Goal: Task Accomplishment & Management: Manage account settings

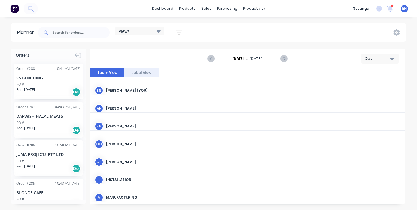
scroll to position [0, 1654]
click at [170, 10] on link "dashboard" at bounding box center [162, 8] width 27 height 9
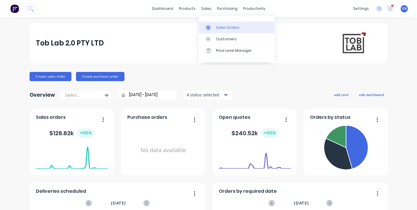
click at [223, 25] on div "Sales Orders" at bounding box center [228, 27] width 24 height 5
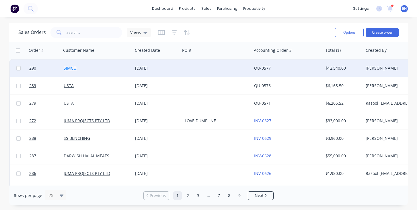
click at [72, 69] on link "SIMCO" at bounding box center [70, 67] width 13 height 5
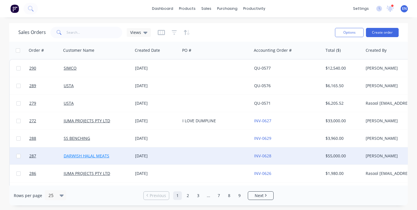
click at [93, 157] on link "DARWISH HALAL MEATS" at bounding box center [87, 155] width 46 height 5
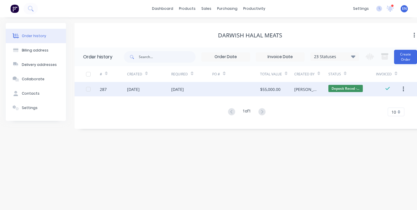
click at [139, 90] on div "[DATE]" at bounding box center [133, 89] width 13 height 6
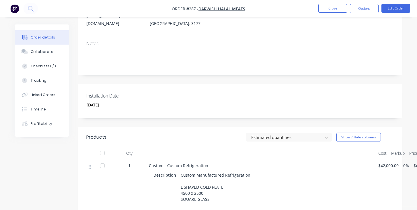
scroll to position [100, 0]
click at [43, 94] on div "Linked Orders" at bounding box center [43, 94] width 25 height 5
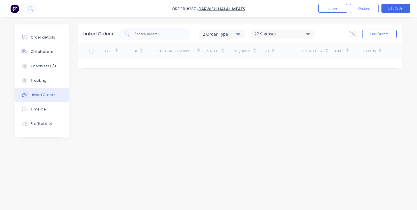
click at [187, 49] on div "Customer / Supplier" at bounding box center [176, 51] width 37 height 5
click at [239, 33] on icon "button" at bounding box center [239, 34] width 4 height 2
click at [233, 96] on div "Linked Orders 2 Order Type Sales Purchase 27 Statuses Sales Order Status All Ar…" at bounding box center [209, 93] width 388 height 139
click at [38, 38] on div "Order details" at bounding box center [43, 37] width 24 height 5
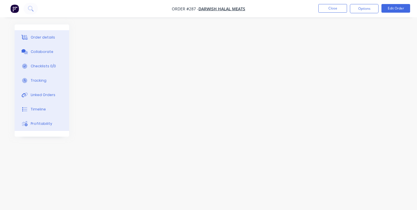
click at [14, 10] on img "button" at bounding box center [14, 8] width 9 height 9
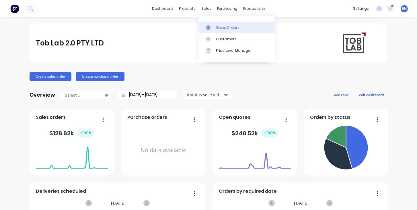
click at [221, 27] on div "Sales Orders" at bounding box center [228, 27] width 24 height 5
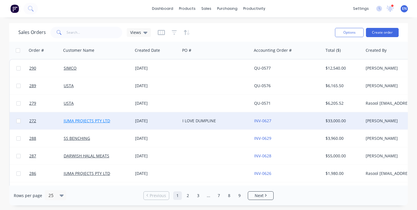
click at [83, 119] on link "JUMA PROJECTS PTY LTD" at bounding box center [87, 120] width 47 height 5
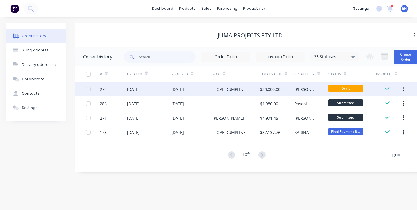
click at [133, 91] on div "[DATE]" at bounding box center [133, 89] width 13 height 6
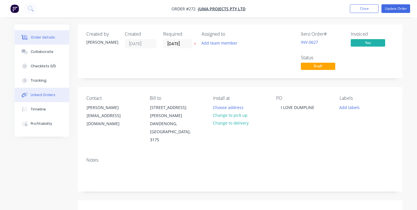
click at [51, 93] on div "Linked Orders" at bounding box center [43, 94] width 25 height 5
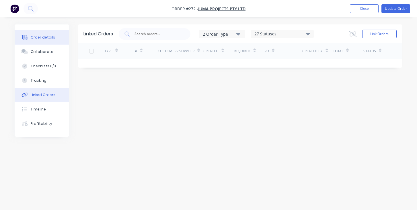
click at [41, 39] on div "Order details" at bounding box center [43, 37] width 24 height 5
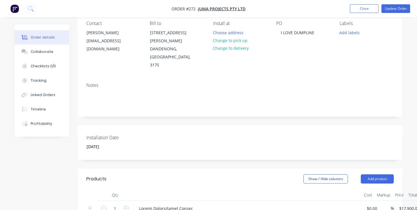
scroll to position [44, 0]
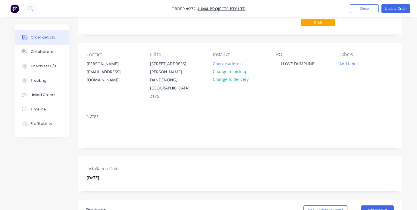
click at [15, 9] on img "button" at bounding box center [14, 8] width 9 height 9
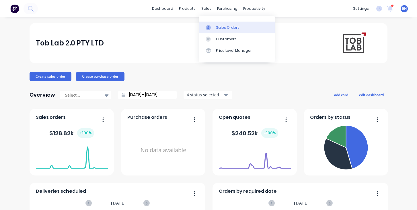
click at [218, 26] on div "Sales Orders" at bounding box center [228, 27] width 24 height 5
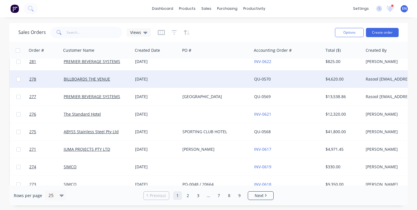
scroll to position [220, 0]
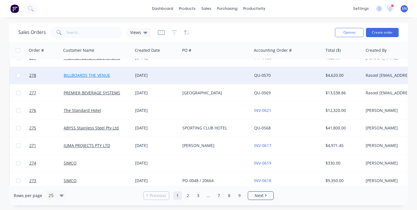
click at [100, 78] on link "BILLBOARDS THE VENUE" at bounding box center [87, 74] width 47 height 5
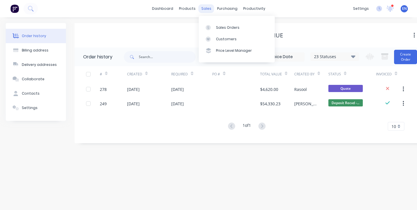
click at [211, 8] on div "sales" at bounding box center [207, 8] width 16 height 9
click at [227, 30] on div "Sales Orders" at bounding box center [228, 27] width 24 height 5
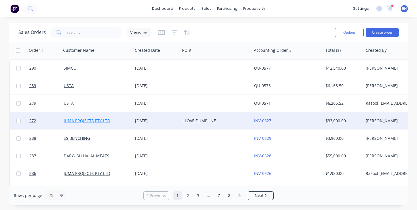
click at [89, 122] on link "JUMA PROJECTS PTY LTD" at bounding box center [87, 120] width 47 height 5
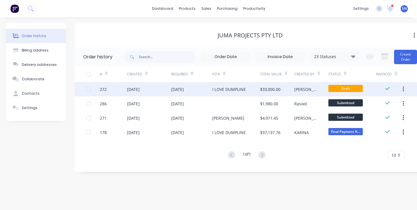
click at [140, 90] on div "[DATE]" at bounding box center [133, 89] width 13 height 6
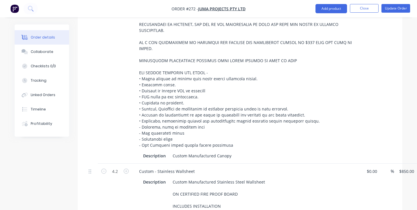
scroll to position [343, 0]
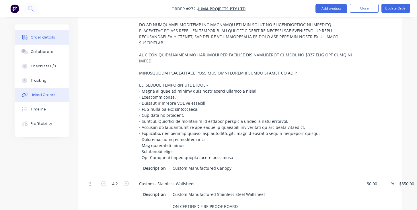
click at [46, 96] on div "Linked Orders" at bounding box center [43, 94] width 25 height 5
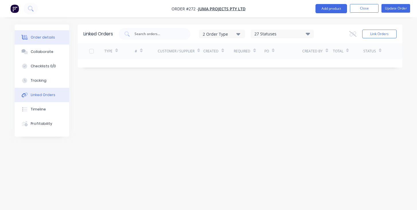
click at [44, 39] on div "Order details" at bounding box center [43, 37] width 24 height 5
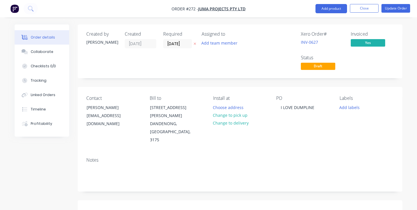
type input "[DATE]"
type input "$17,900.00"
type input "$850.00"
type input "$3,570.00"
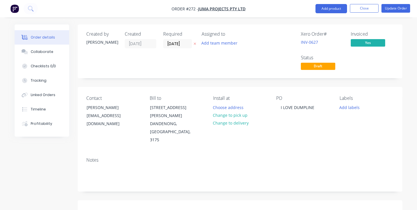
type input "$6,160.00"
type input "$848.00"
type input "$1,241.00"
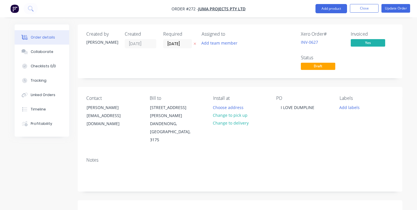
type input "$1,241.00"
type input "$281.00"
click at [15, 9] on img "button" at bounding box center [14, 8] width 9 height 9
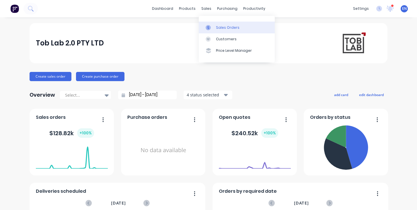
click at [226, 24] on link "Sales Orders" at bounding box center [237, 27] width 76 height 11
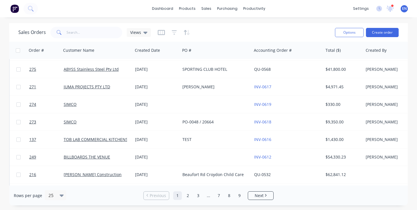
scroll to position [159, 0]
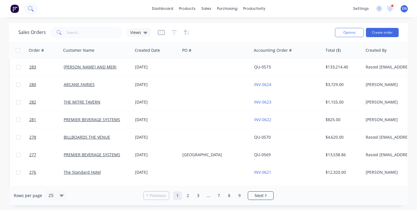
click at [29, 7] on icon at bounding box center [30, 8] width 5 height 5
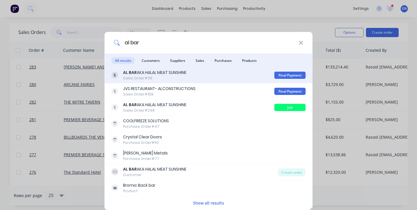
type input "al bar"
click at [146, 74] on div "AL BAR AKA HALAL MEAT SUNSHINE" at bounding box center [154, 72] width 63 height 6
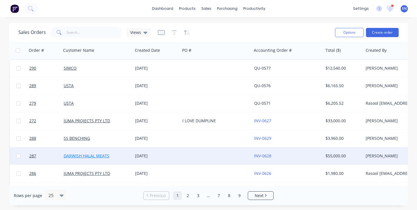
click at [76, 155] on link "DARWISH HALAL MEATS" at bounding box center [87, 155] width 46 height 5
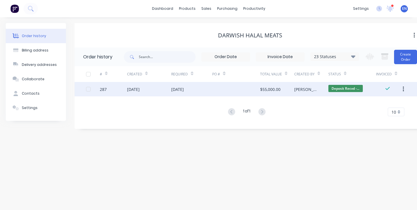
click at [404, 88] on icon "button" at bounding box center [403, 88] width 1 height 5
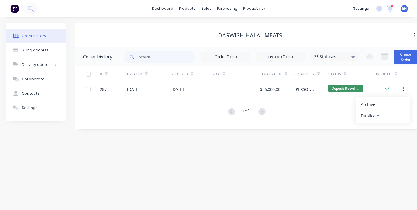
click at [365, 150] on div "Order history Billing address Delivery addresses Collaborate Contacts Settings …" at bounding box center [208, 113] width 417 height 192
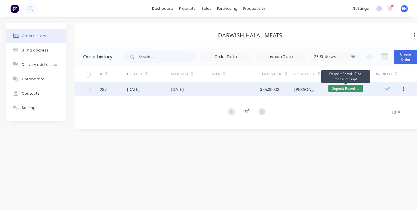
click at [343, 88] on span "Deposit Recvd -..." at bounding box center [346, 88] width 34 height 7
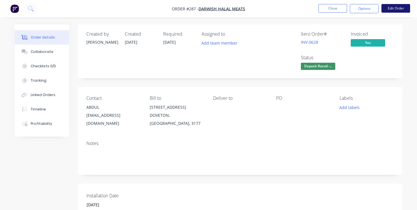
click at [390, 6] on button "Edit Order" at bounding box center [396, 8] width 29 height 9
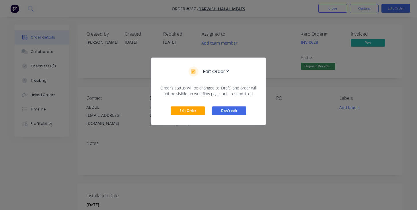
click at [235, 110] on button "Don't edit" at bounding box center [229, 110] width 34 height 9
